Goal: Find contact information: Find contact information

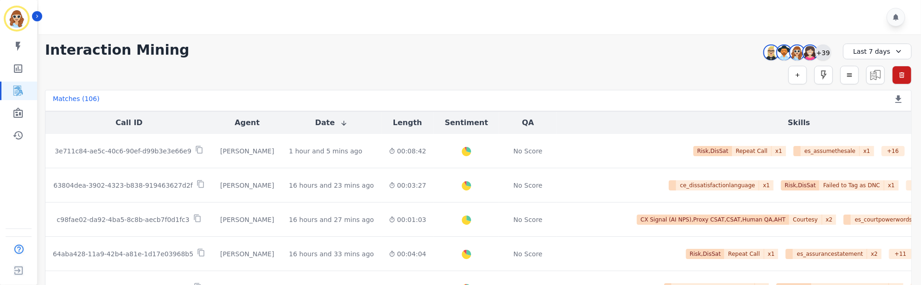
click at [822, 55] on div "+39" at bounding box center [823, 52] width 16 height 16
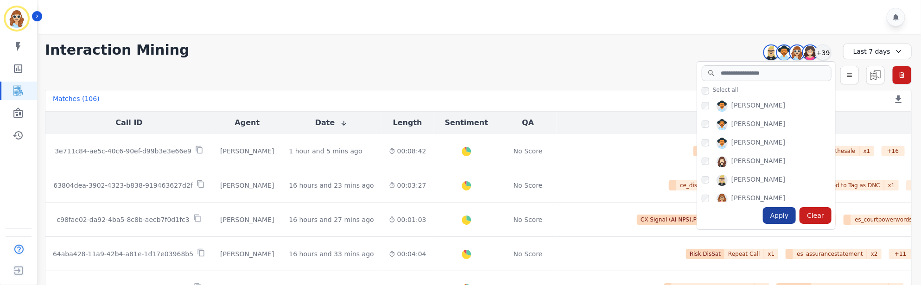
click at [787, 214] on div "Apply" at bounding box center [779, 215] width 33 height 17
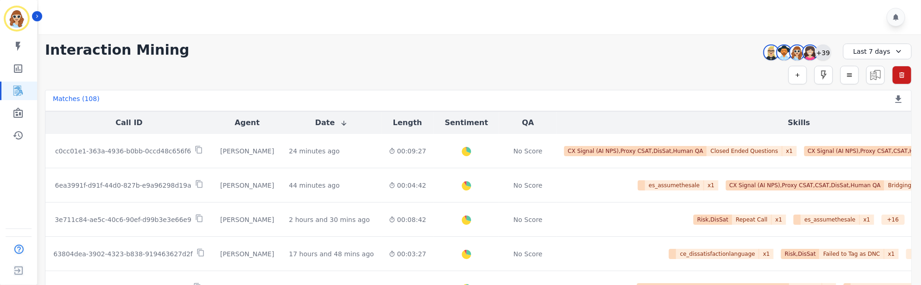
click at [827, 53] on div "+39" at bounding box center [823, 52] width 16 height 16
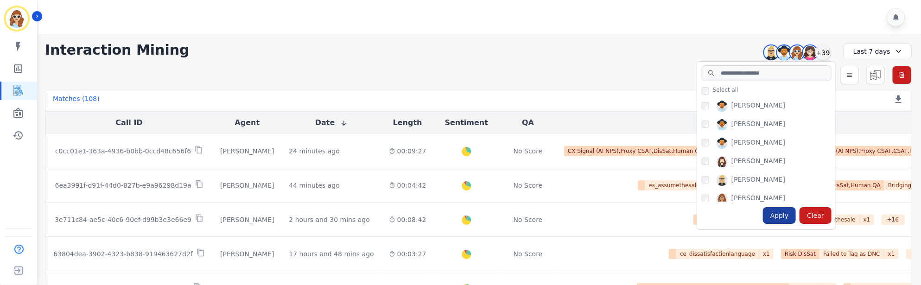
click at [779, 212] on div "Apply" at bounding box center [779, 215] width 33 height 17
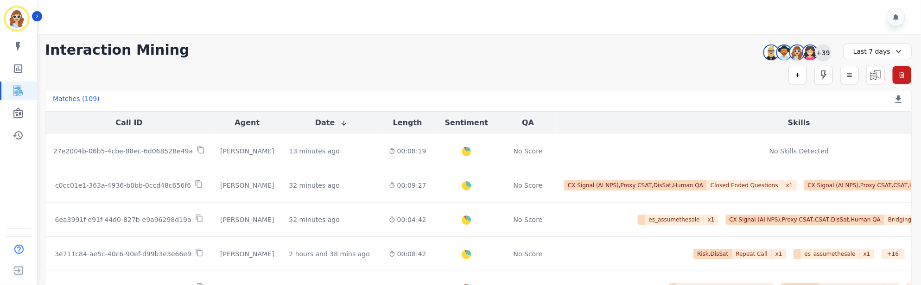
click at [822, 53] on div "+39" at bounding box center [823, 52] width 16 height 16
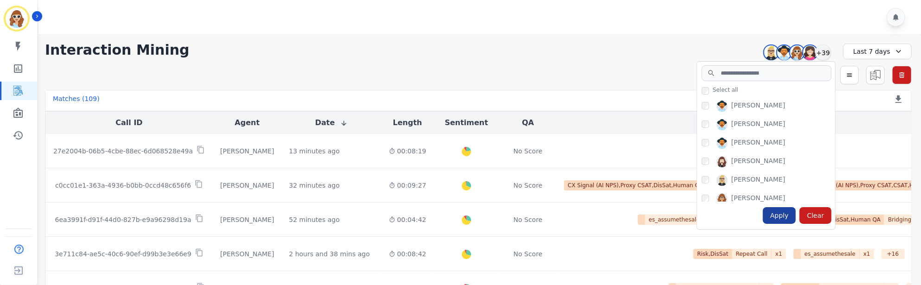
click at [779, 215] on div "Apply" at bounding box center [779, 215] width 33 height 17
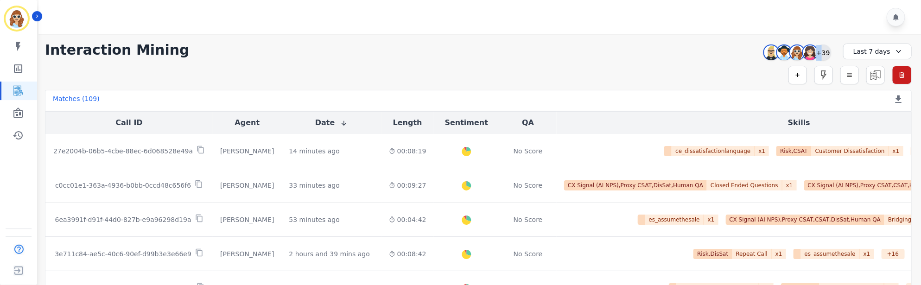
click at [820, 53] on div "+39" at bounding box center [823, 52] width 16 height 16
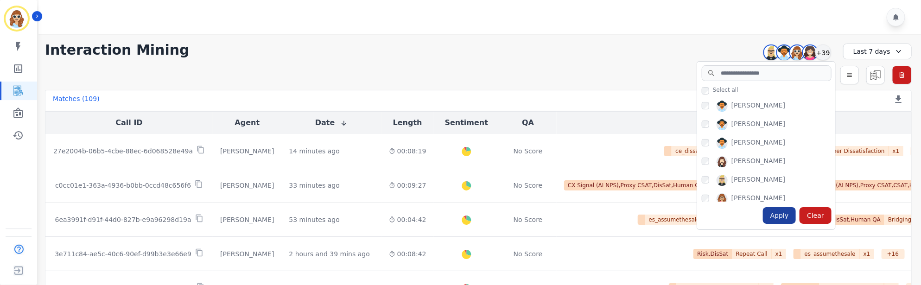
click at [786, 216] on div "Apply" at bounding box center [779, 215] width 33 height 17
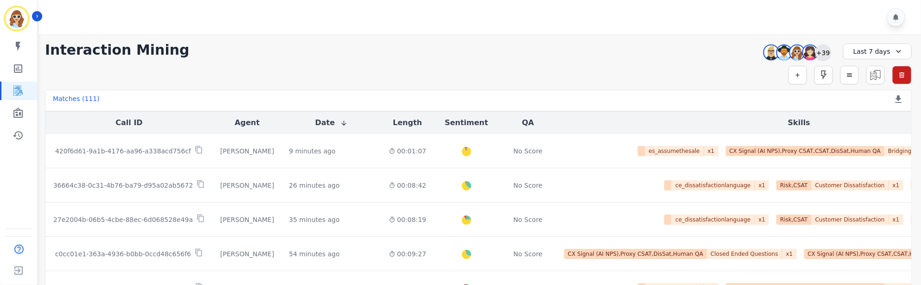
click at [825, 52] on div "+39" at bounding box center [823, 52] width 16 height 16
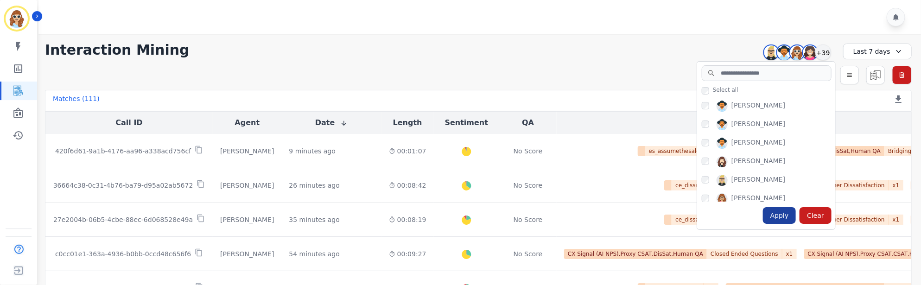
click at [786, 216] on div "Apply" at bounding box center [779, 215] width 33 height 17
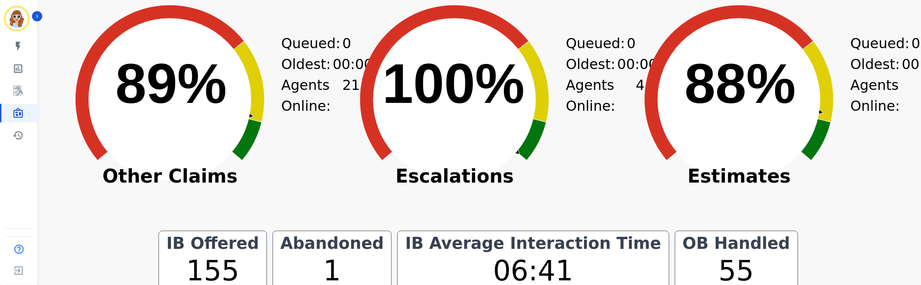
scroll to position [477, 0]
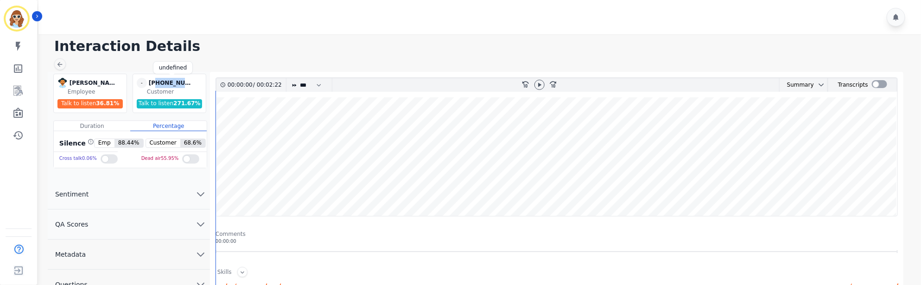
drag, startPoint x: 188, startPoint y: 85, endPoint x: 157, endPoint y: 82, distance: 31.2
click at [157, 82] on div "[PHONE_NUMBER]" at bounding box center [172, 83] width 46 height 10
copy div "8478285651"
click at [19, 92] on icon "Sidebar" at bounding box center [18, 90] width 11 height 11
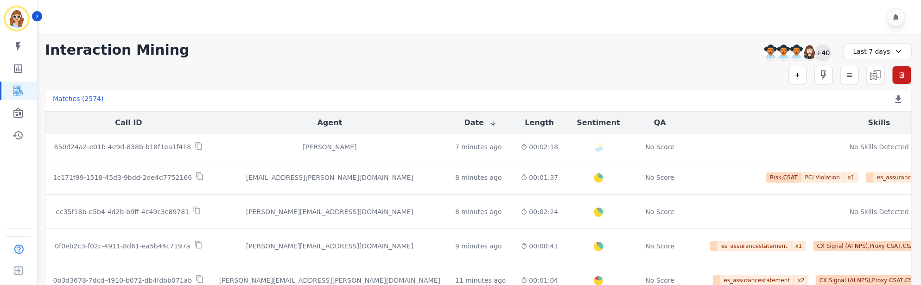
click at [825, 53] on div "+40" at bounding box center [823, 52] width 16 height 16
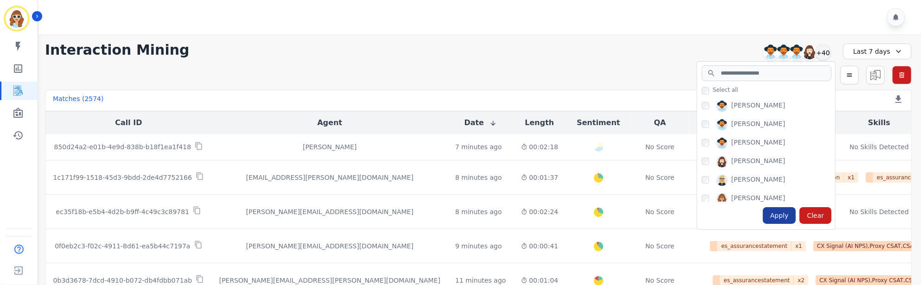
click at [792, 216] on div "Apply" at bounding box center [779, 215] width 33 height 17
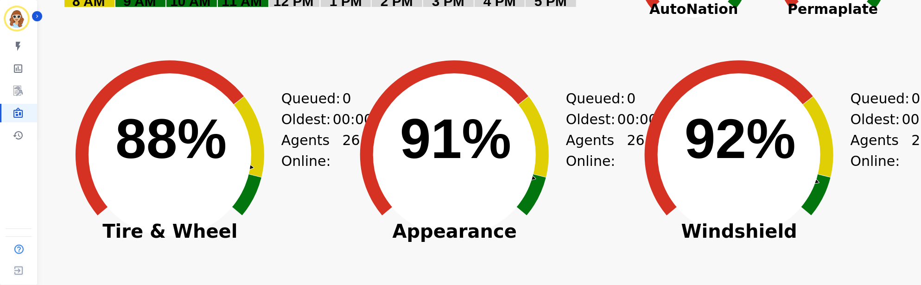
scroll to position [70, 0]
